Goal: Transaction & Acquisition: Subscribe to service/newsletter

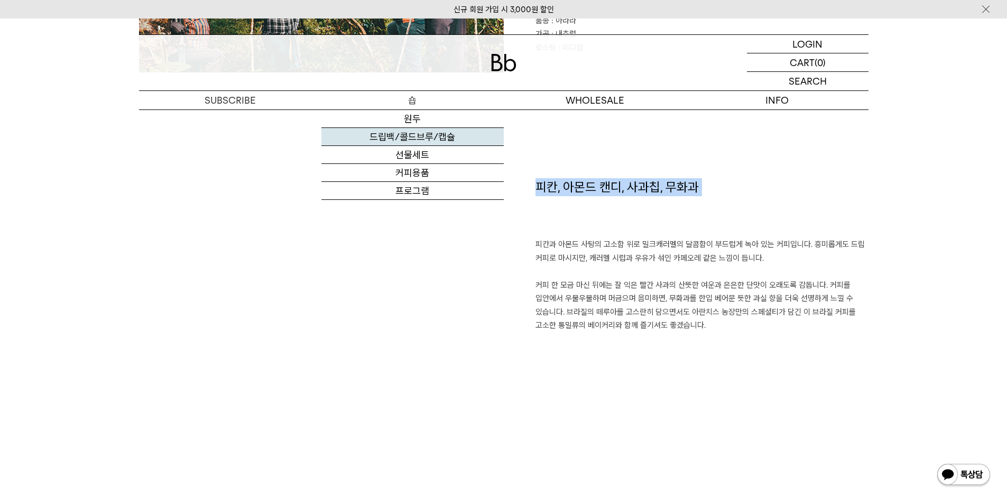
click at [421, 141] on link "드립백/콜드브루/캡슐" at bounding box center [412, 137] width 182 height 18
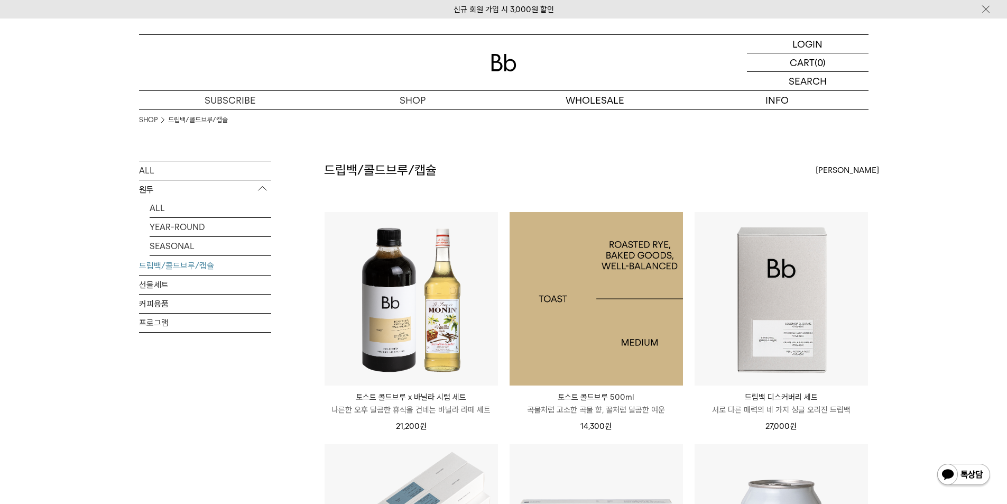
click at [606, 315] on img at bounding box center [595, 298] width 173 height 173
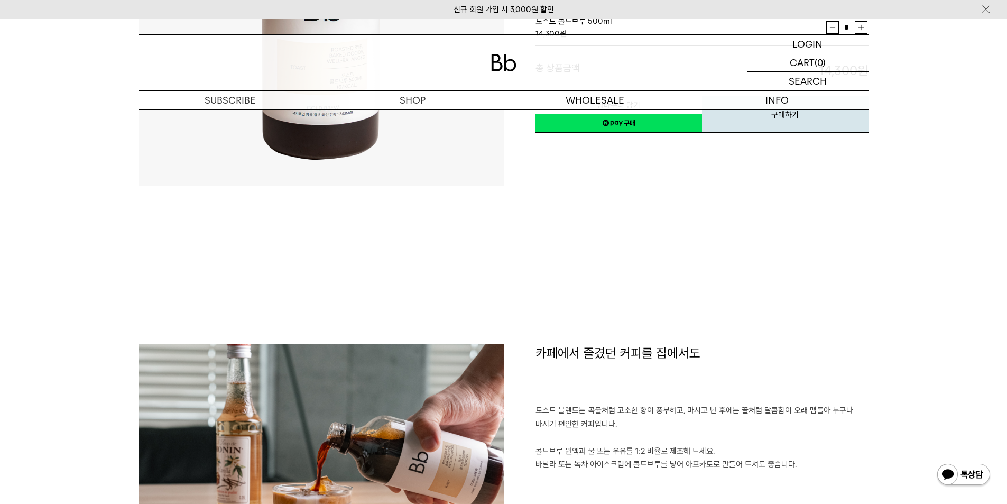
scroll to position [529, 0]
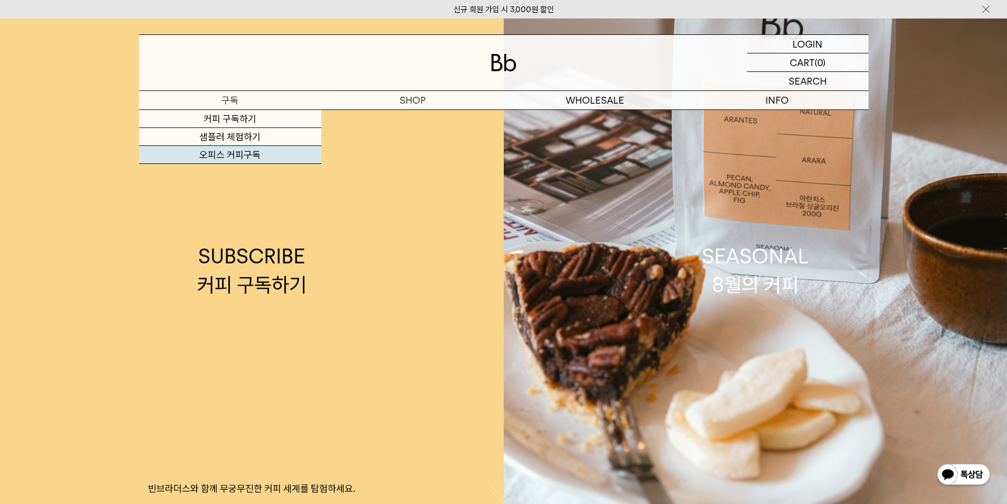
click at [233, 149] on link "오피스 커피구독" at bounding box center [230, 155] width 182 height 18
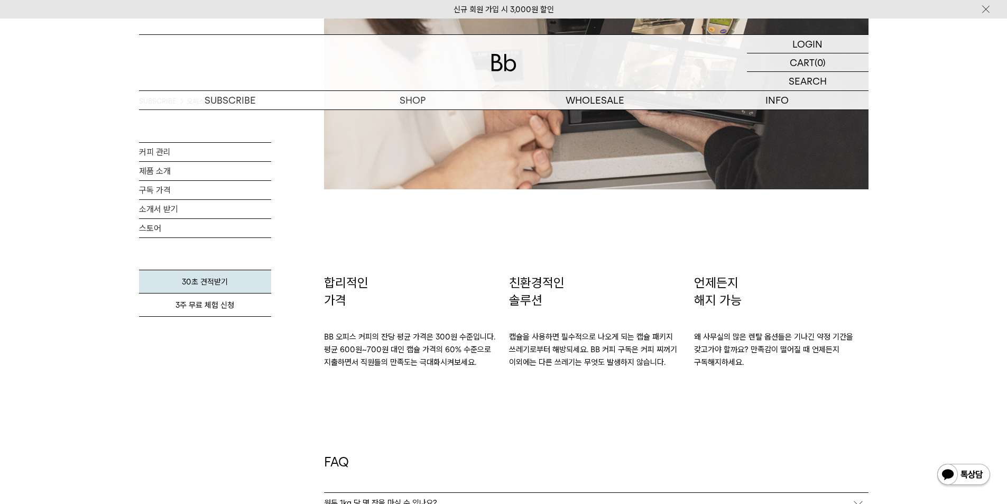
scroll to position [1744, 0]
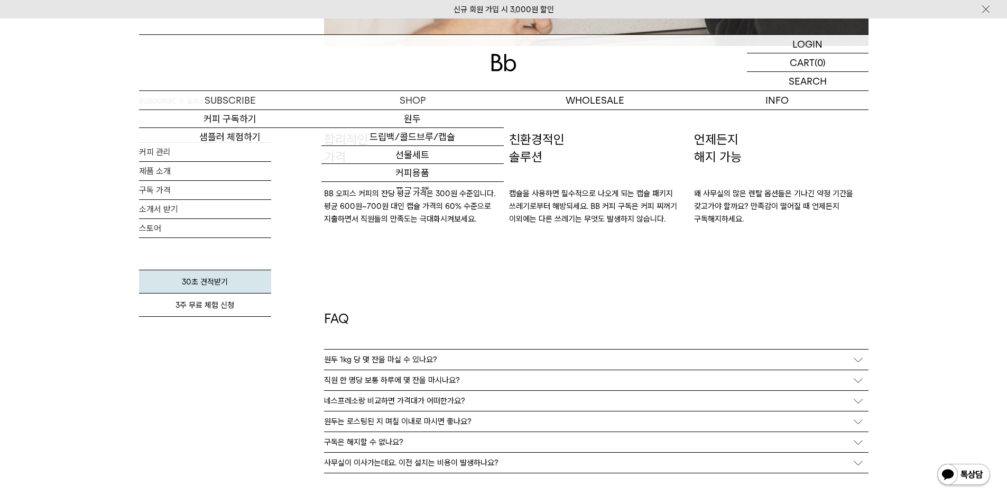
click at [509, 66] on img at bounding box center [503, 62] width 25 height 17
